Goal: Transaction & Acquisition: Purchase product/service

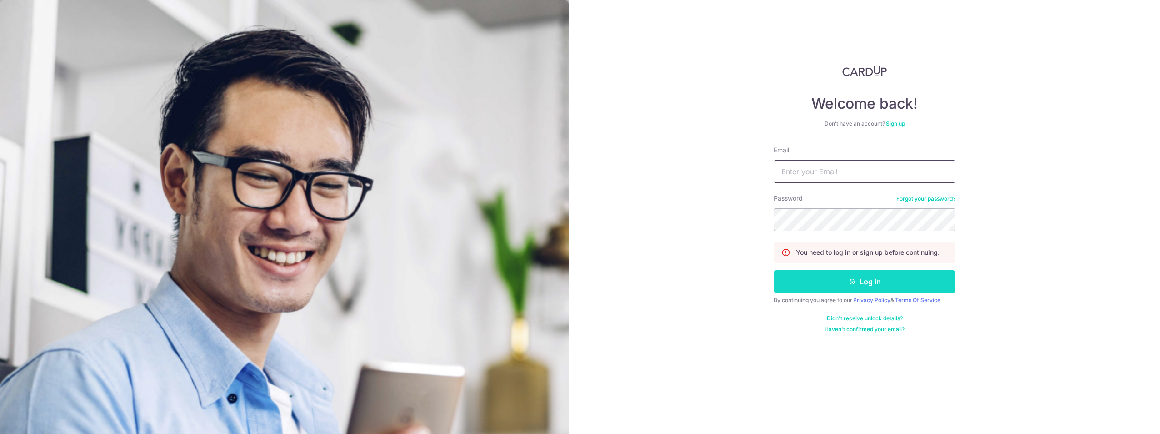
type input "nikkamran@gmail.com"
click at [856, 284] on button "Log in" at bounding box center [864, 281] width 182 height 23
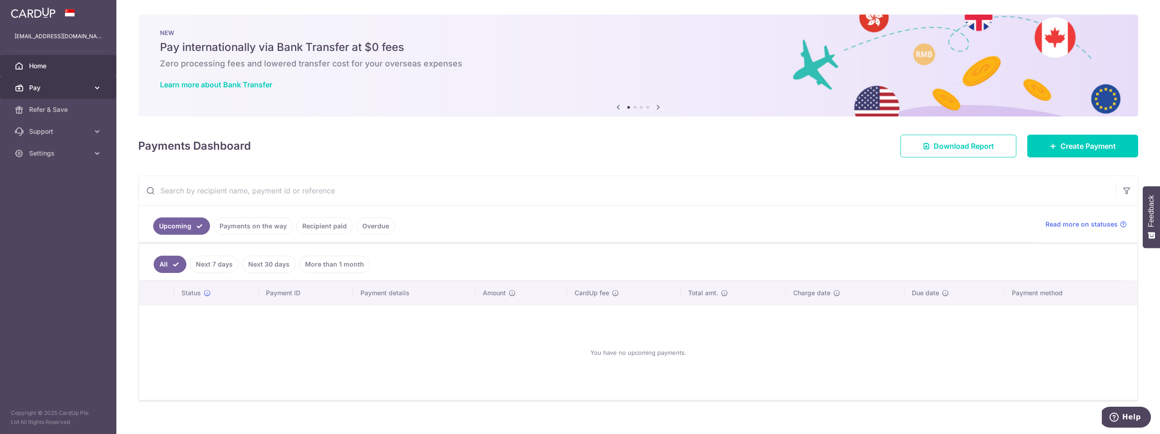
click at [88, 87] on span "Pay" at bounding box center [59, 87] width 60 height 9
click at [59, 108] on span "Payments" at bounding box center [59, 109] width 60 height 9
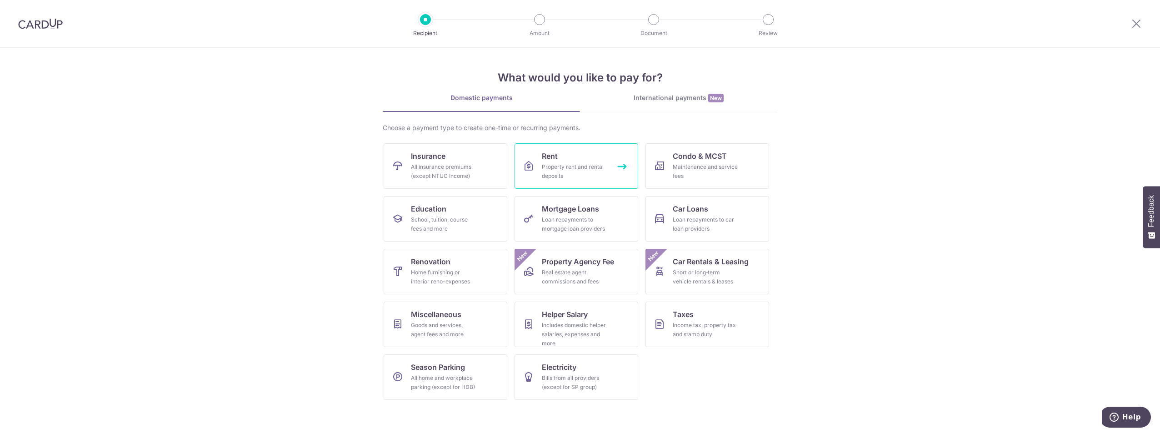
click at [559, 157] on link "Rent Property rent and rental deposits" at bounding box center [576, 165] width 124 height 45
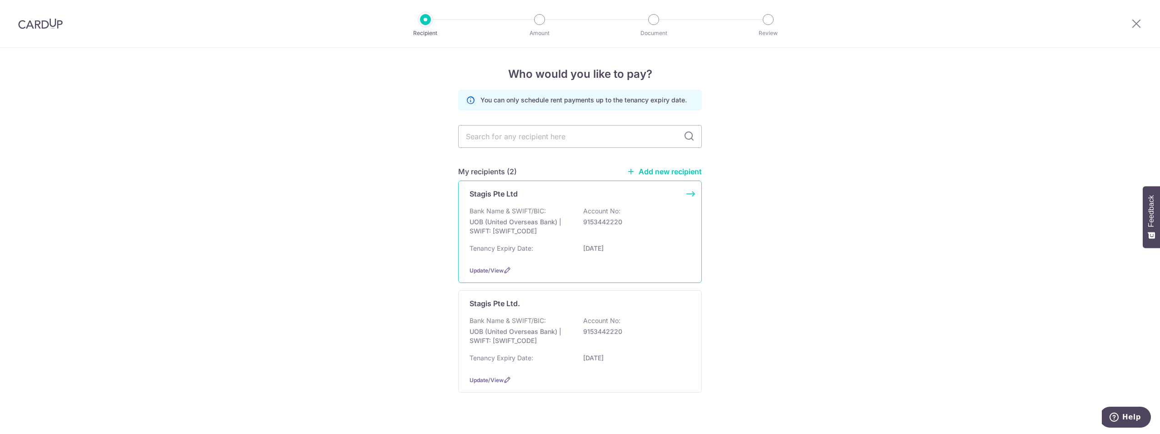
click at [544, 226] on p "UOB (United Overseas Bank) | SWIFT: [SWIFT_CODE]" at bounding box center [520, 226] width 102 height 18
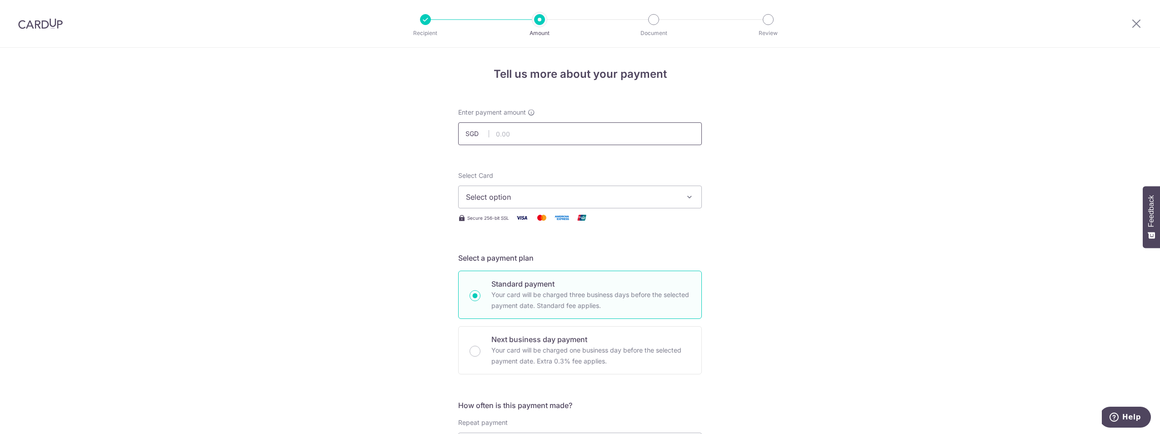
click at [528, 139] on input "text" at bounding box center [580, 133] width 244 height 23
type input "7,050.00"
type input "Rent 18 Petain Road"
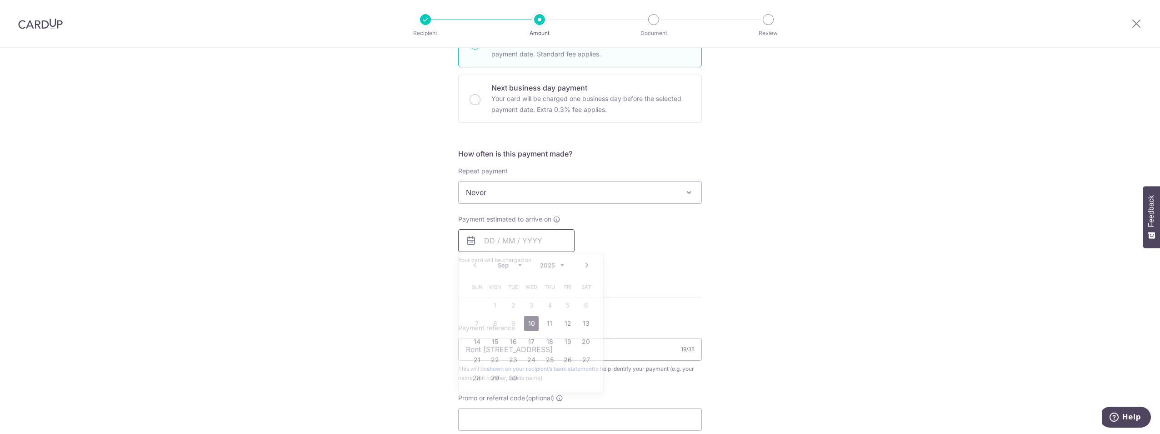
type input "7,050.00"
click at [481, 99] on div "Next business day payment Your card will be charged one business day before the…" at bounding box center [580, 99] width 244 height 48
radio input "false"
radio input "true"
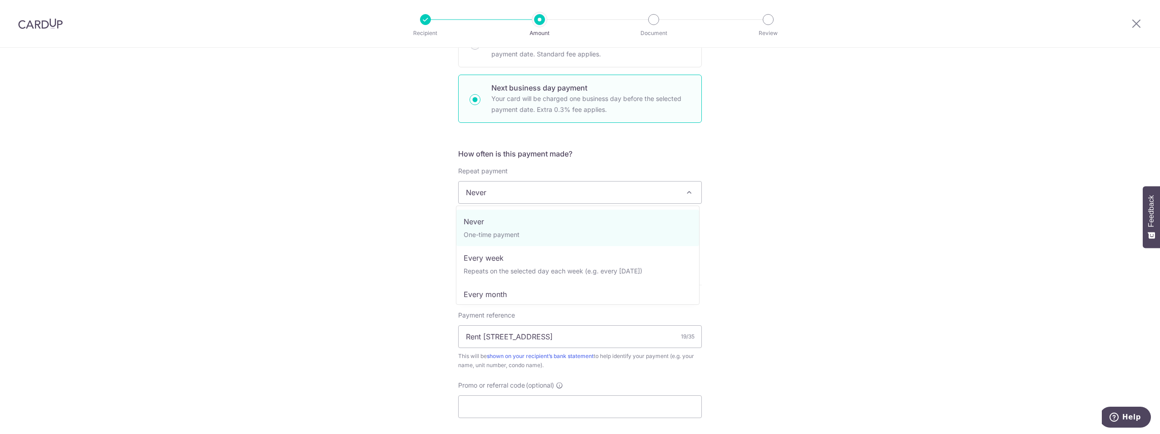
click at [538, 194] on span "Never" at bounding box center [580, 192] width 243 height 22
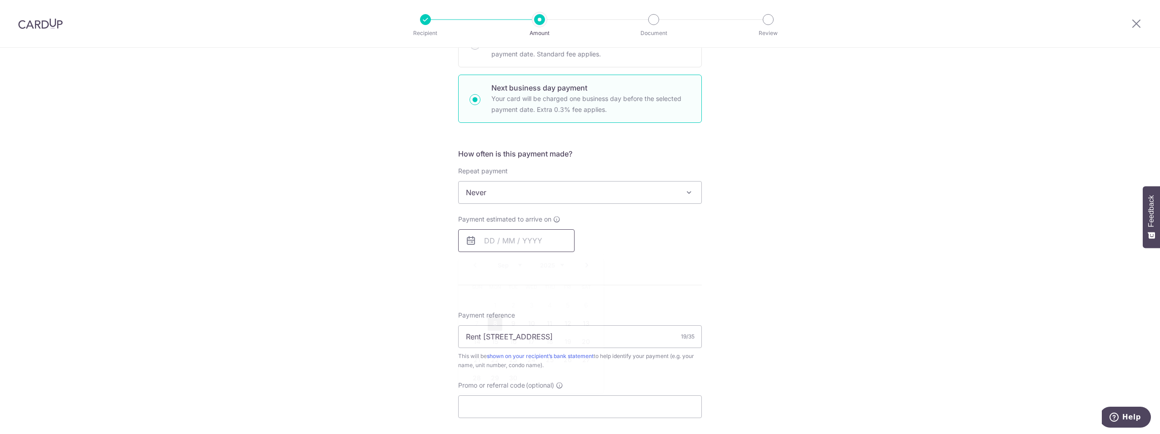
click at [499, 237] on input "text" at bounding box center [516, 240] width 116 height 23
click at [488, 323] on link "8" at bounding box center [495, 323] width 15 height 15
type input "[DATE]"
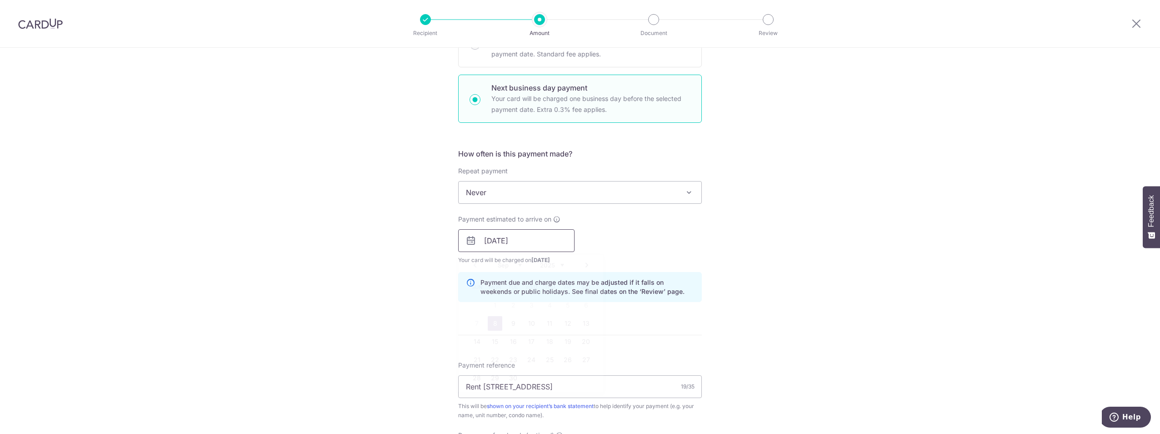
click at [500, 239] on input "[DATE]" at bounding box center [516, 240] width 116 height 23
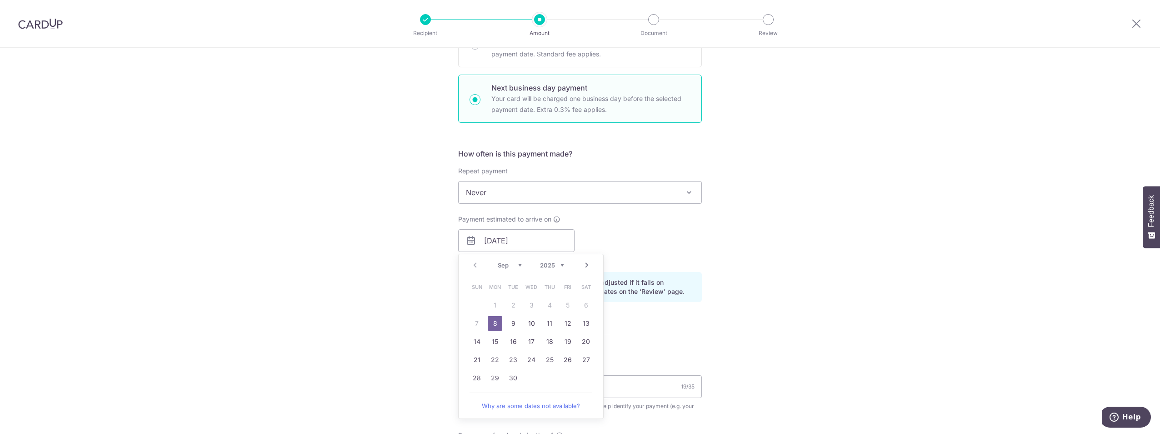
click at [362, 294] on div "Tell us more about your payment Enter payment amount SGD 7,050.00 7050.00 Selec…" at bounding box center [580, 247] width 1160 height 903
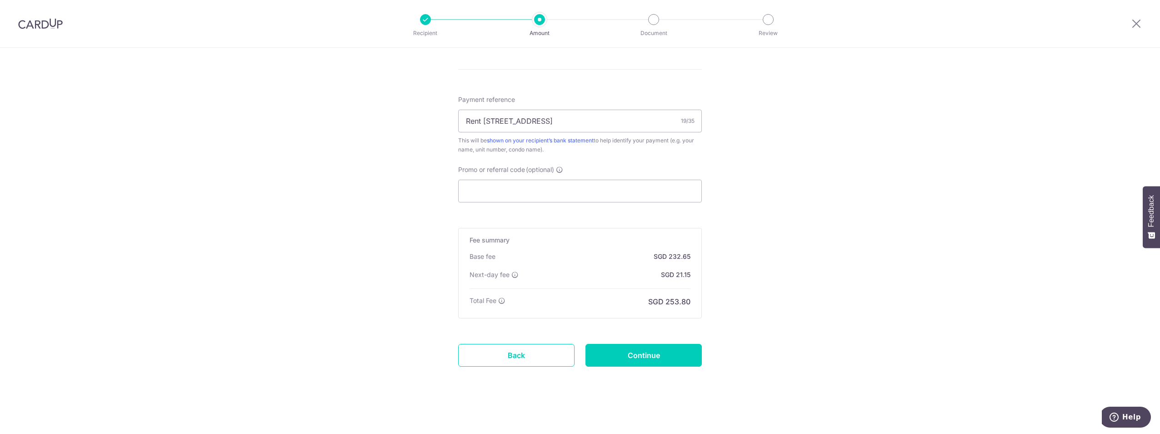
scroll to position [518, 0]
click at [513, 184] on input "Promo or referral code (optional)" at bounding box center [580, 190] width 244 height 23
click at [638, 355] on input "Continue" at bounding box center [643, 354] width 116 height 23
type input "Create Schedule"
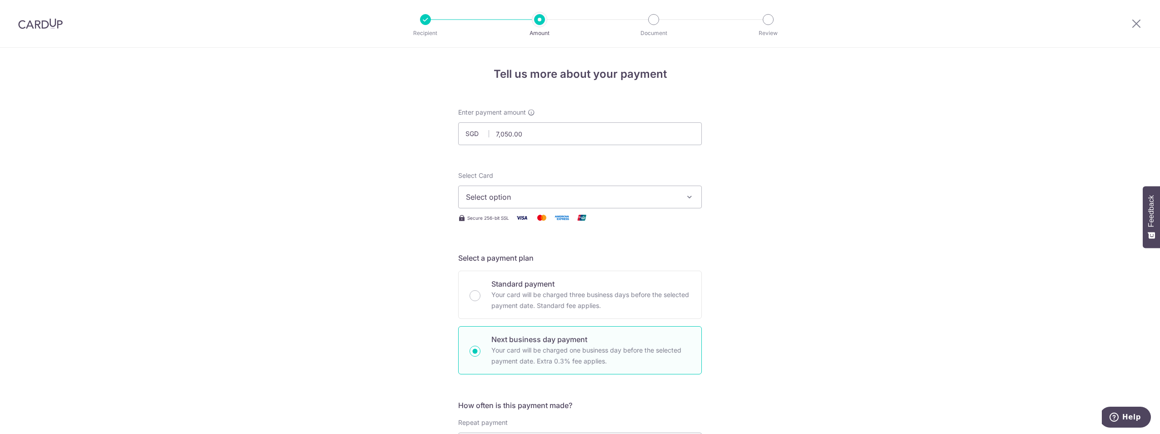
click at [580, 194] on span "Select option" at bounding box center [572, 196] width 212 height 11
click at [500, 301] on span "**** 4083" at bounding box center [505, 305] width 35 height 11
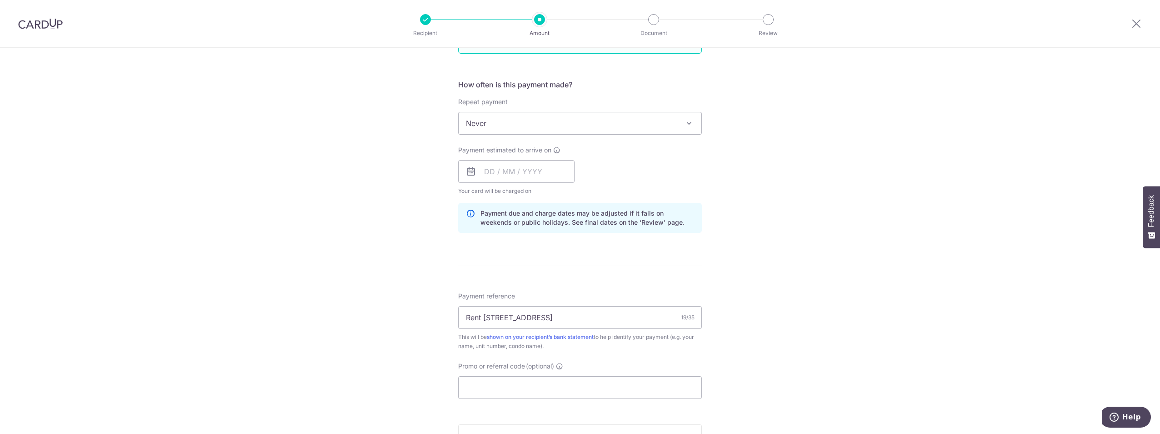
scroll to position [273, 0]
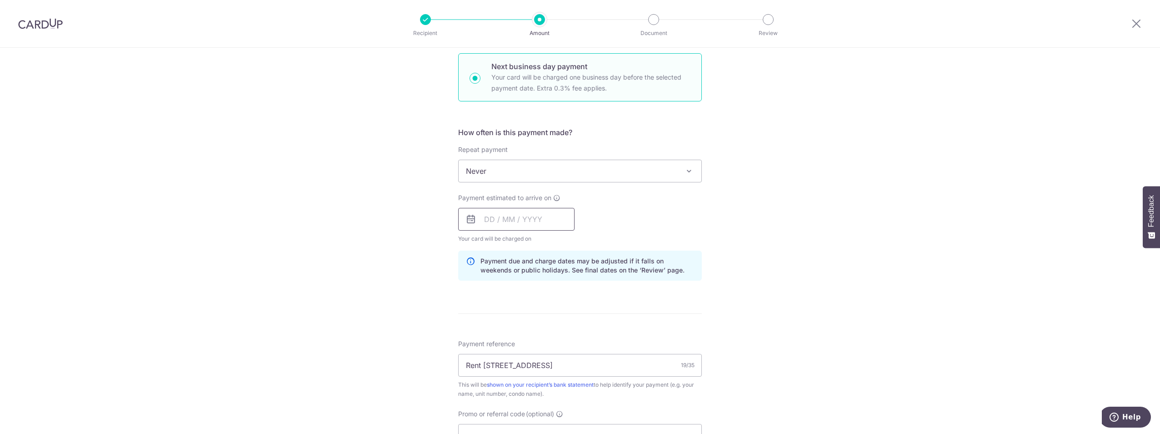
click at [521, 219] on input "text" at bounding box center [516, 219] width 116 height 23
click at [492, 302] on link "8" at bounding box center [495, 301] width 15 height 15
type input "08/09/2025"
click at [390, 311] on div "Tell us more about your payment Enter payment amount SGD 7,050.00 7050.00 Selec…" at bounding box center [580, 226] width 1160 height 903
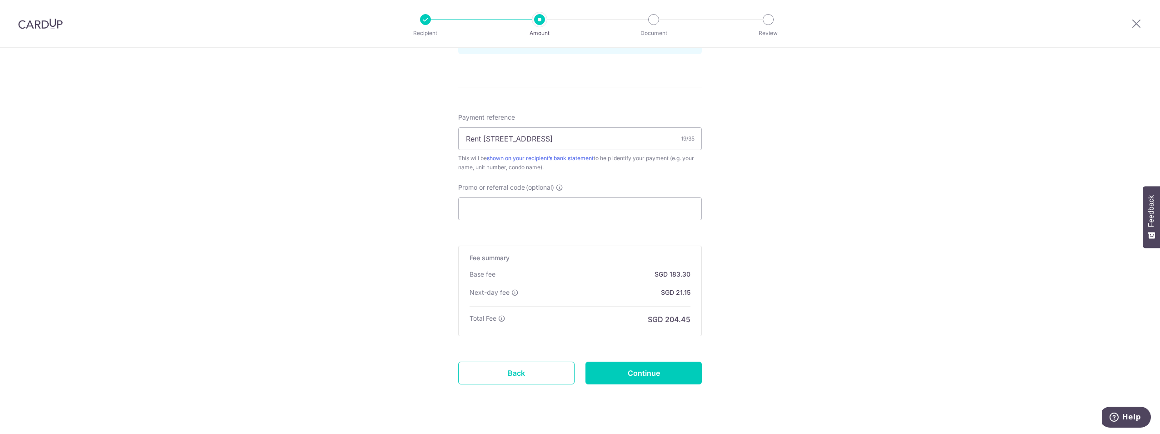
scroll to position [500, 0]
click at [668, 372] on input "Continue" at bounding box center [643, 371] width 116 height 23
type input "Create Schedule"
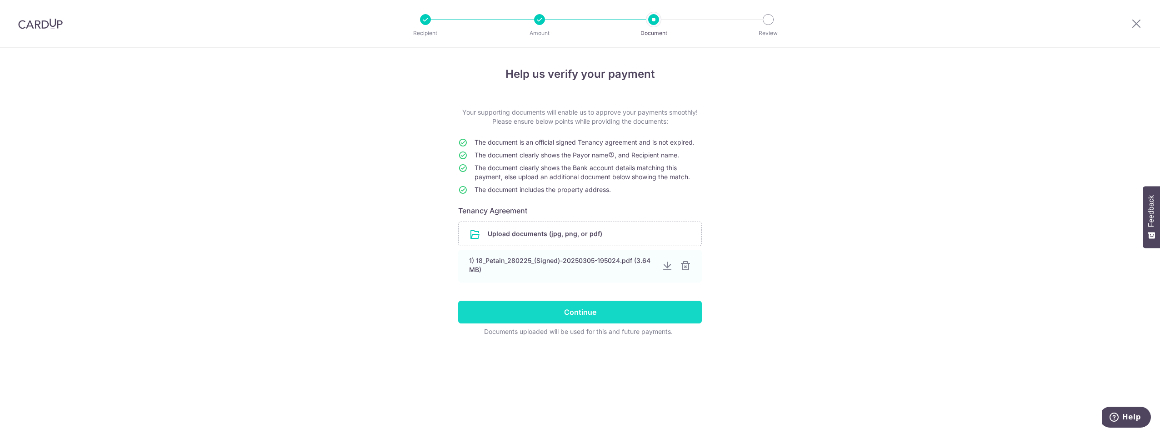
click at [571, 314] on input "Continue" at bounding box center [580, 311] width 244 height 23
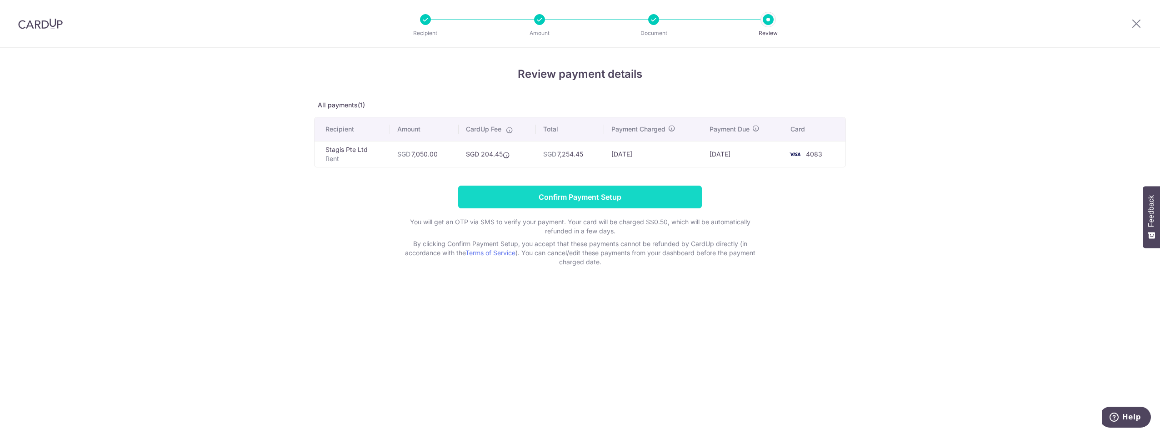
click at [536, 199] on input "Confirm Payment Setup" at bounding box center [580, 196] width 244 height 23
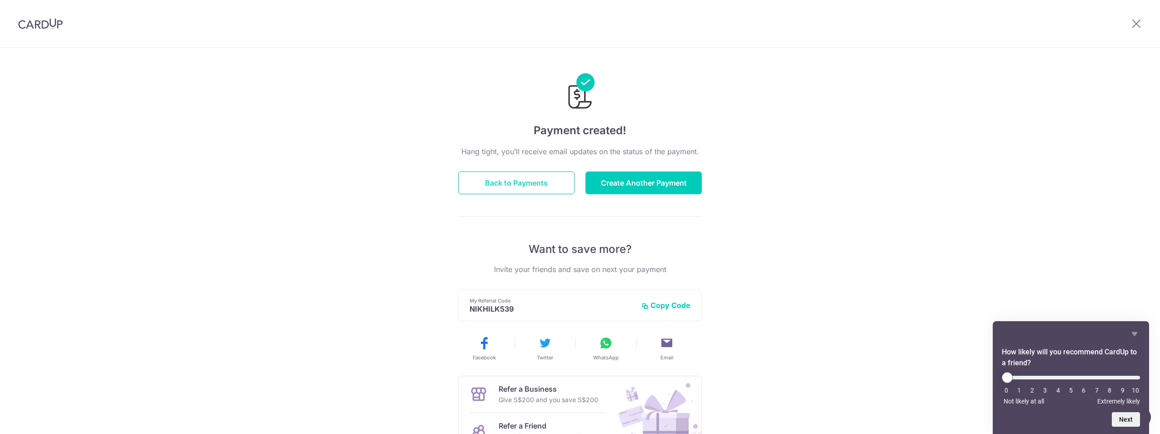
click at [481, 180] on button "Back to Payments" at bounding box center [516, 182] width 116 height 23
